Goal: Check status

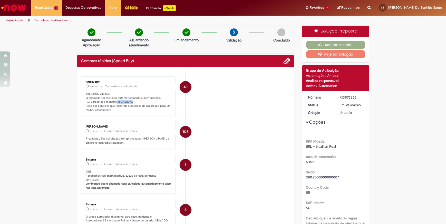
drag, startPoint x: 114, startPoint y: 100, endPoint x: 130, endPoint y: 102, distance: 16.2
click at [130, 102] on p "Boa tarde, Vinicius! O chamado foi atendido automaticamente e com sucesso. P.O …" at bounding box center [128, 102] width 85 height 20
